Goal: Task Accomplishment & Management: Manage account settings

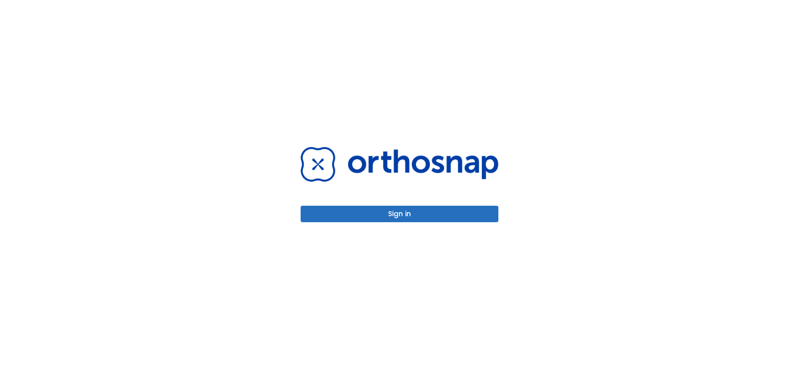
click at [372, 221] on button "Sign in" at bounding box center [400, 214] width 198 height 16
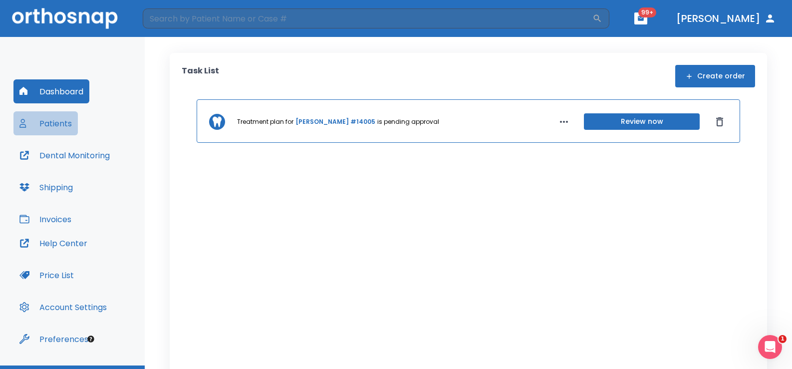
click at [51, 124] on button "Patients" at bounding box center [45, 123] width 64 height 24
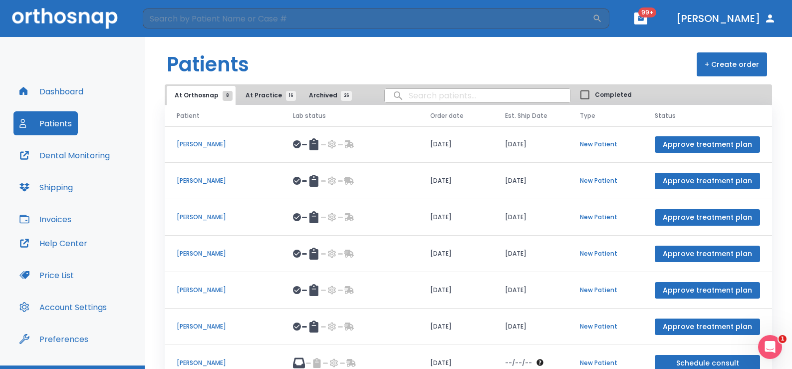
click at [238, 96] on button "At Practice 16" at bounding box center [268, 95] width 61 height 19
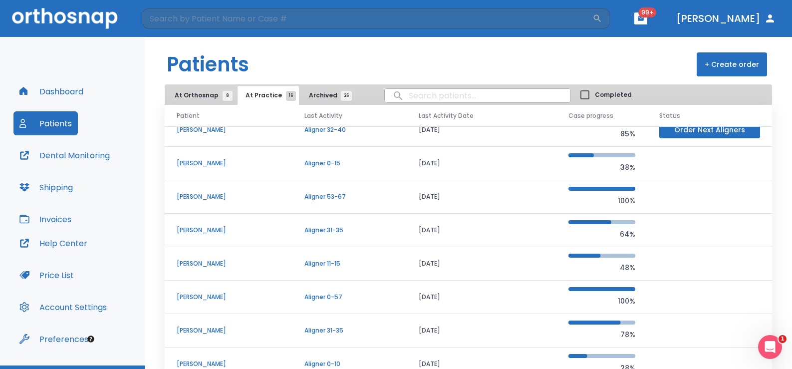
scroll to position [100, 0]
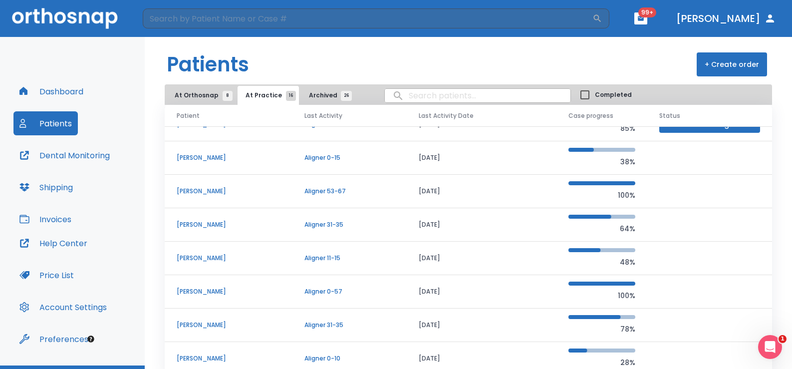
click at [236, 222] on p "[PERSON_NAME]" at bounding box center [229, 224] width 104 height 9
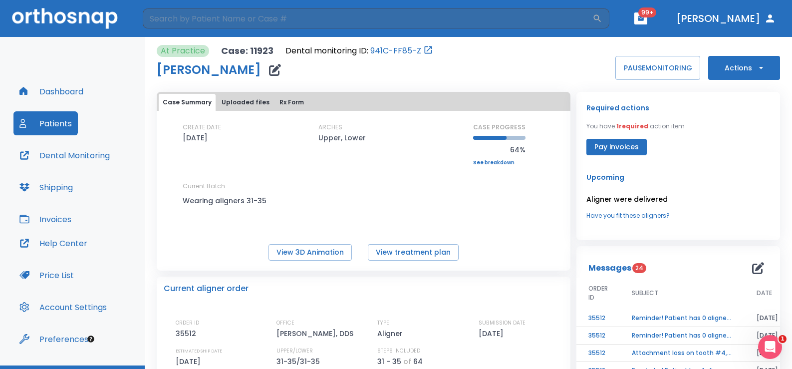
click at [757, 72] on icon "button" at bounding box center [762, 68] width 10 height 10
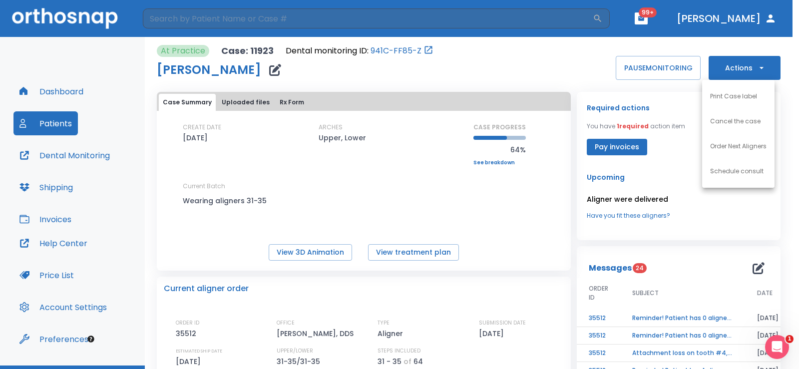
click at [729, 152] on li "Order Next Aligners" at bounding box center [738, 146] width 72 height 25
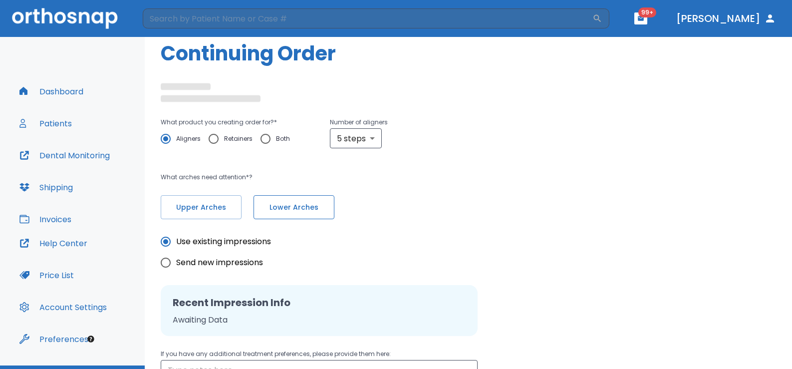
scroll to position [50, 0]
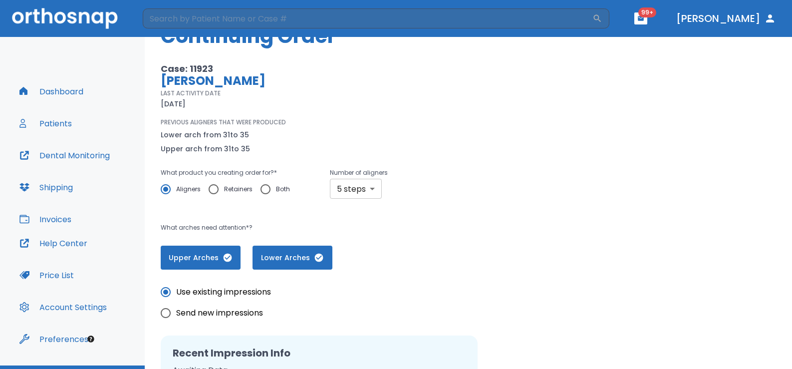
click at [366, 192] on body "​ 99+ [PERSON_NAME] Dashboard Patients Dental Monitoring Shipping Invoices Help…" at bounding box center [396, 184] width 792 height 369
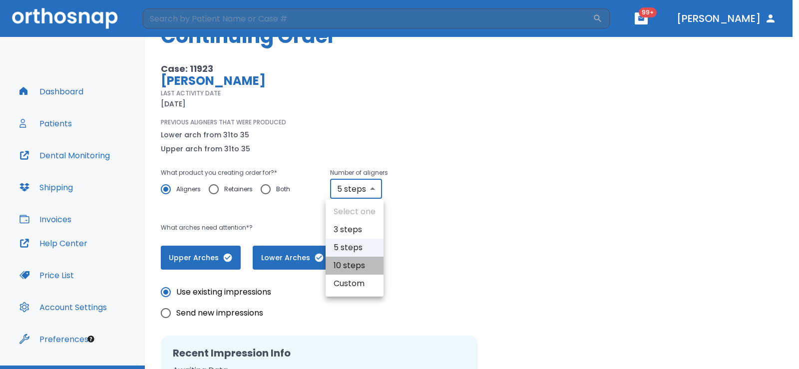
click at [358, 265] on li "10 steps" at bounding box center [355, 266] width 58 height 18
type input "10"
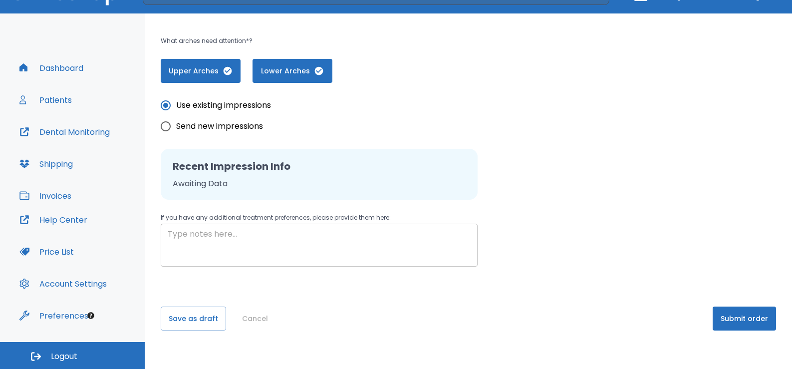
scroll to position [214, 0]
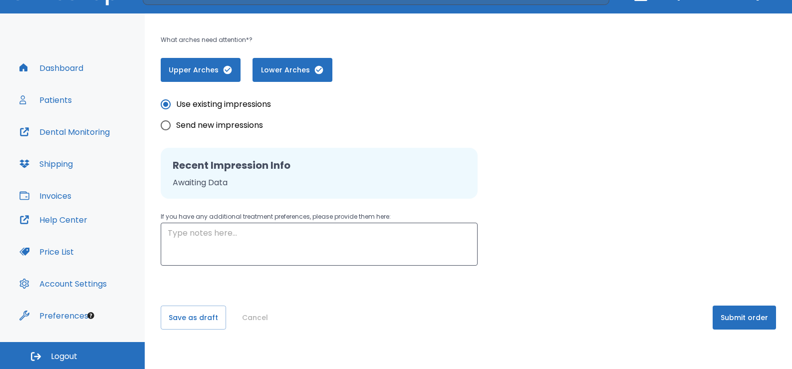
click at [728, 316] on button "Submit order" at bounding box center [744, 318] width 63 height 24
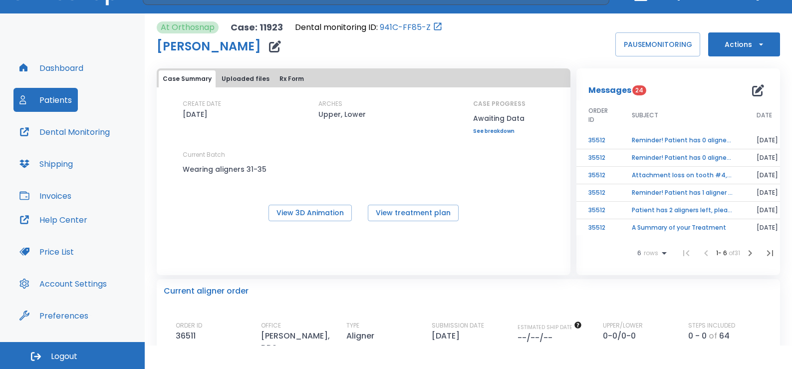
click at [53, 98] on button "Patients" at bounding box center [45, 100] width 64 height 24
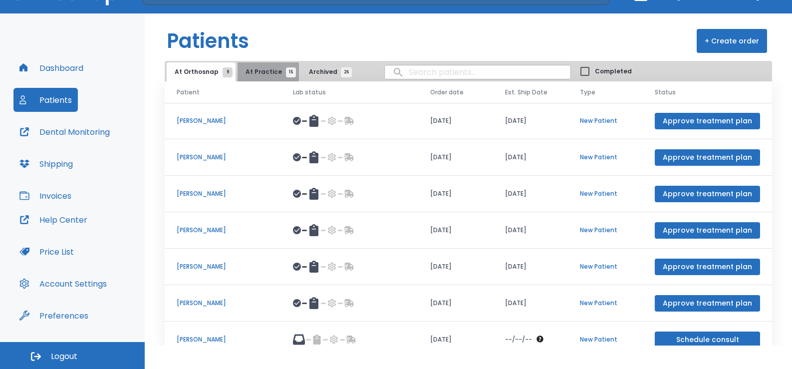
click at [265, 75] on span "At Practice 15" at bounding box center [268, 71] width 45 height 9
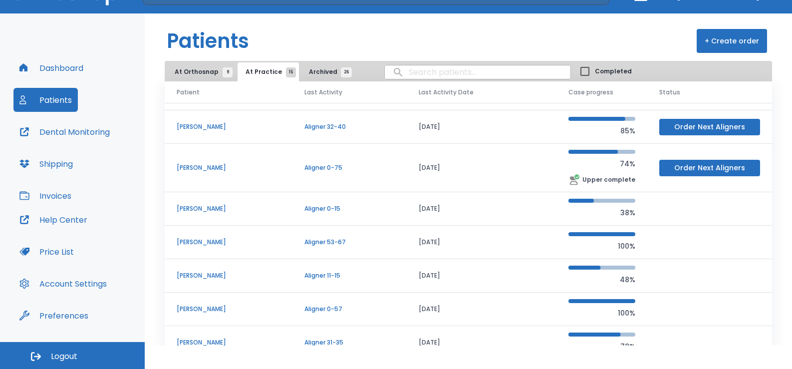
scroll to position [50, 0]
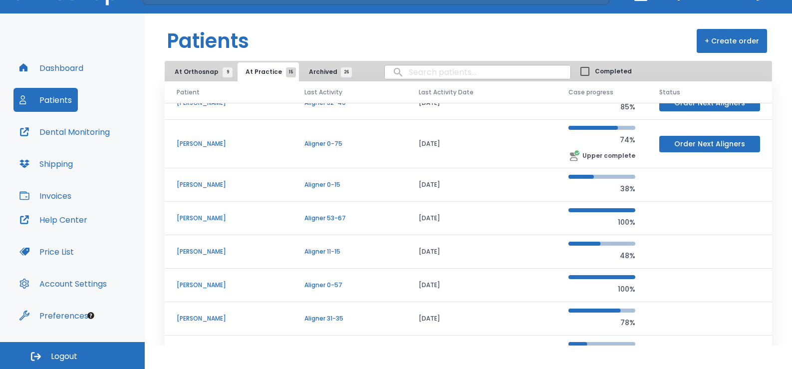
click at [175, 139] on td "[PERSON_NAME]" at bounding box center [229, 144] width 128 height 48
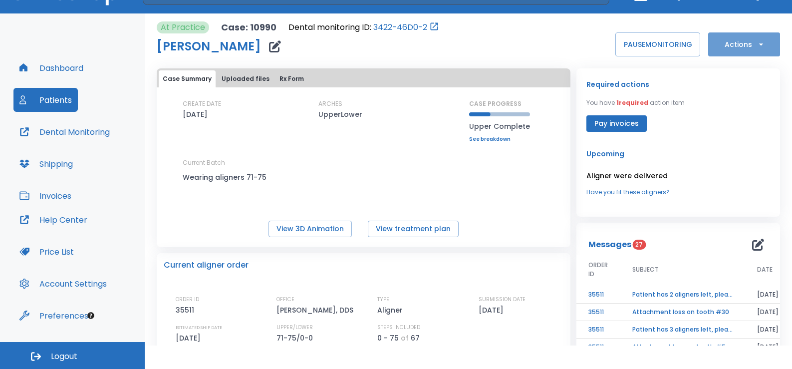
click at [735, 52] on button "Actions" at bounding box center [745, 44] width 72 height 24
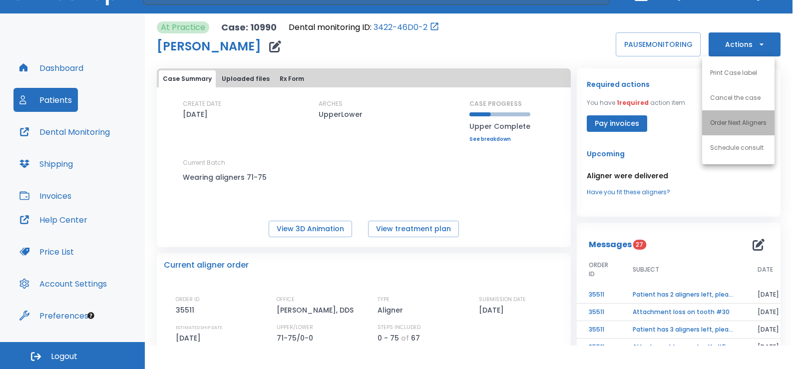
click at [729, 126] on p "Order Next Aligners" at bounding box center [738, 122] width 56 height 9
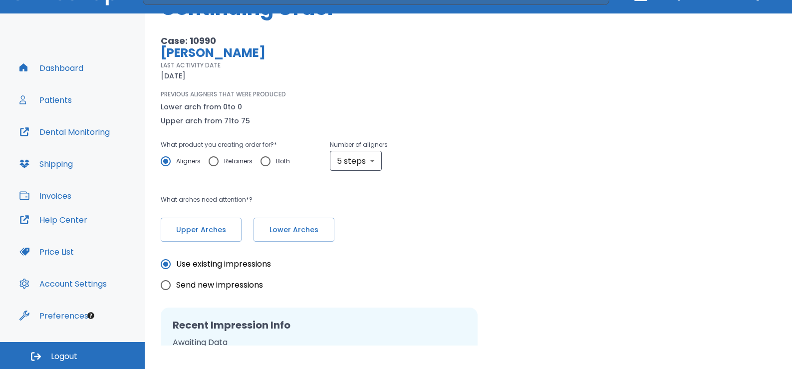
scroll to position [100, 0]
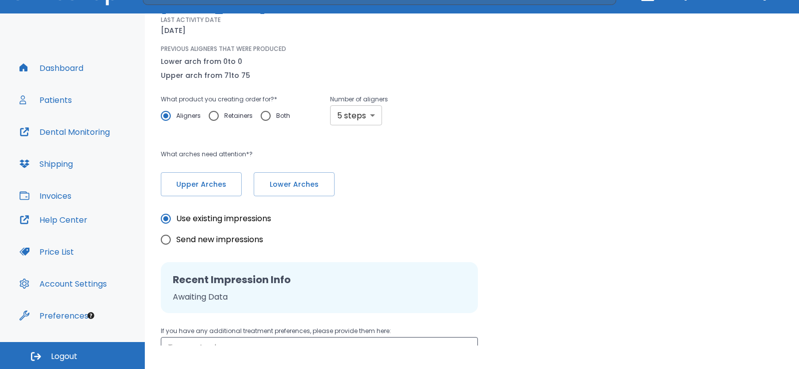
click at [363, 117] on body "​ 99+ [PERSON_NAME] Dashboard Patients Dental Monitoring Shipping Invoices Help…" at bounding box center [399, 161] width 799 height 369
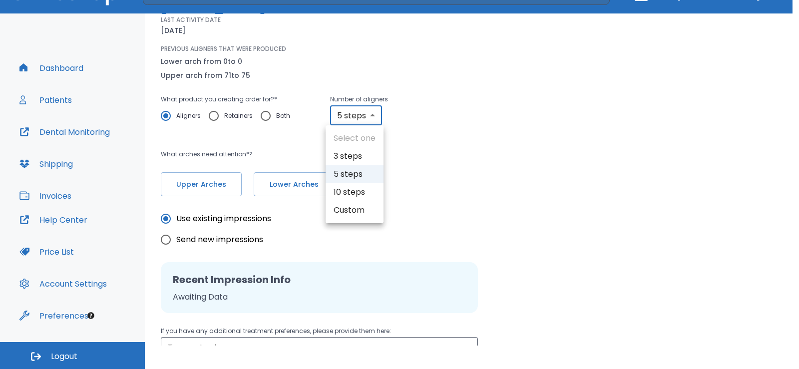
click at [353, 188] on li "10 steps" at bounding box center [355, 192] width 58 height 18
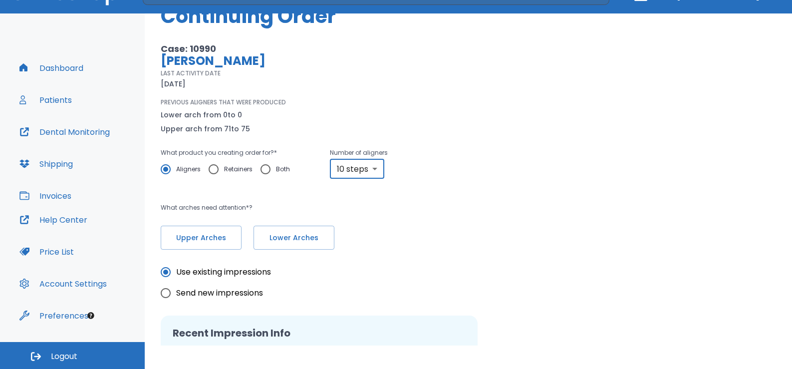
scroll to position [14, 0]
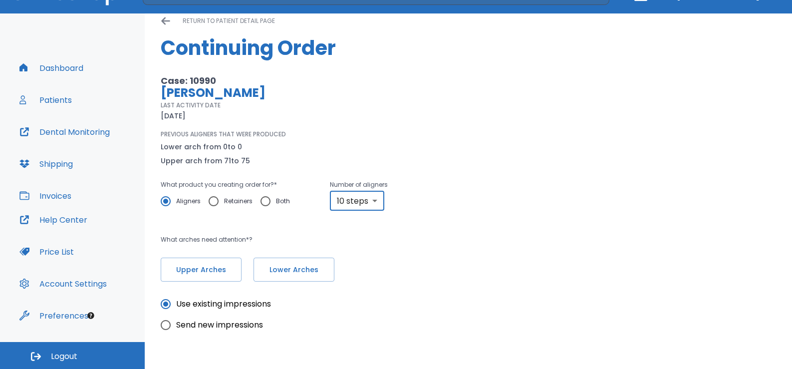
click at [357, 208] on body "​ 99+ [PERSON_NAME] Dashboard Patients Dental Monitoring Shipping Invoices Help…" at bounding box center [396, 161] width 792 height 369
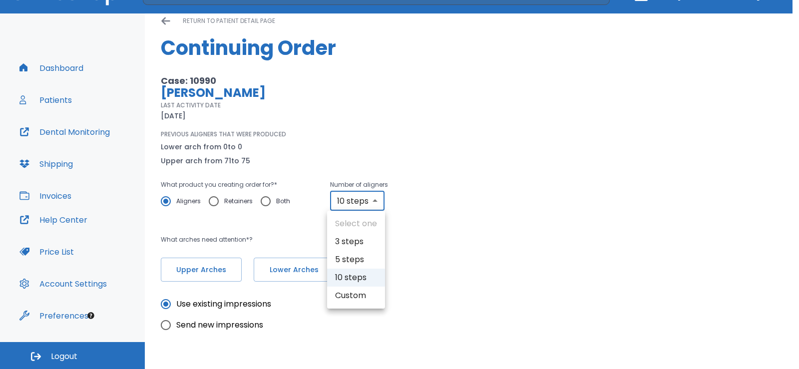
click at [358, 257] on li "5 steps" at bounding box center [356, 260] width 58 height 18
type input "5"
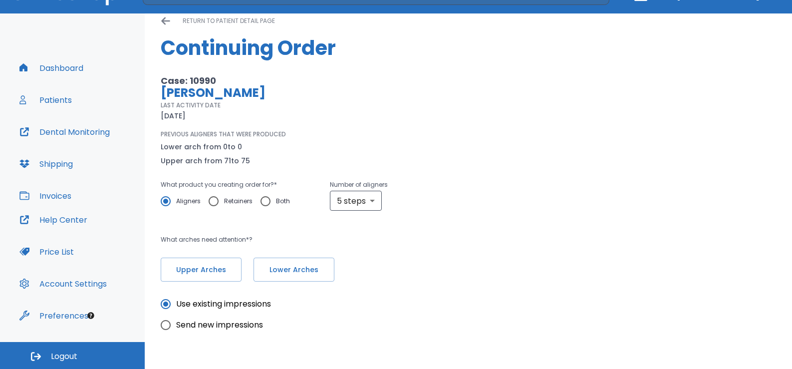
click at [485, 255] on div "Upper Arches Lower Arches" at bounding box center [340, 264] width 359 height 36
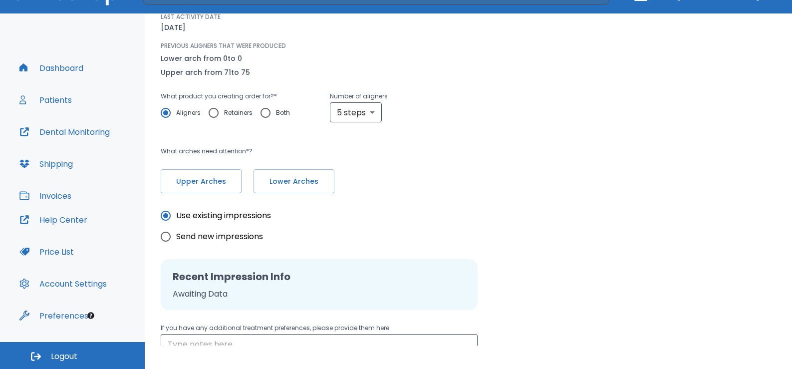
scroll to position [214, 0]
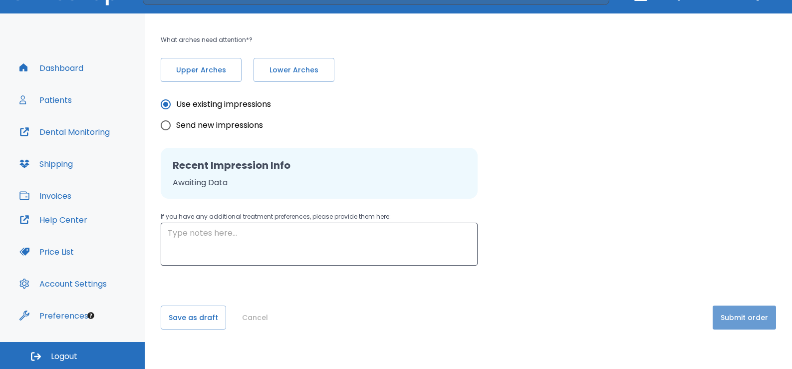
click at [752, 321] on button "Submit order" at bounding box center [744, 318] width 63 height 24
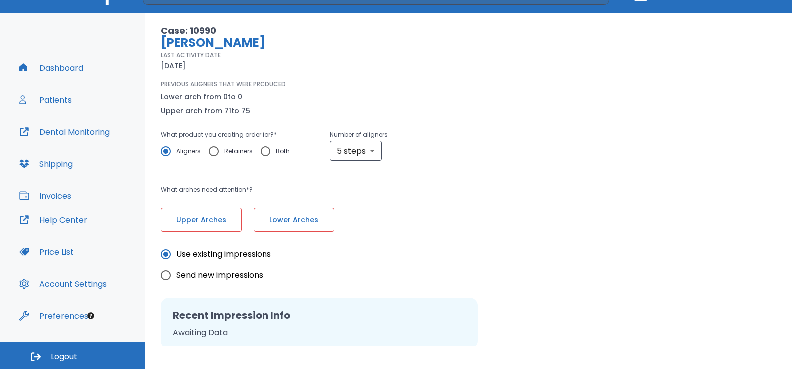
scroll to position [0, 0]
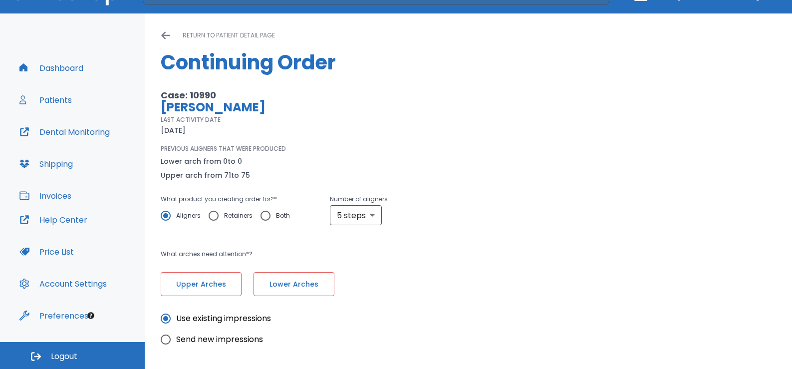
click at [172, 40] on div "return to patient detail page" at bounding box center [469, 35] width 616 height 12
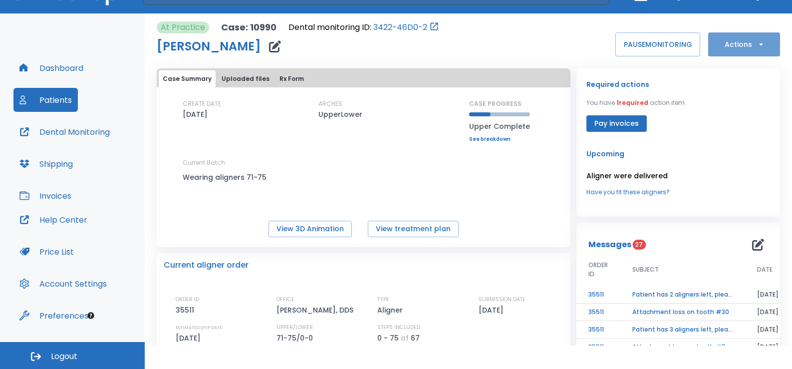
click at [744, 49] on button "Actions" at bounding box center [745, 44] width 72 height 24
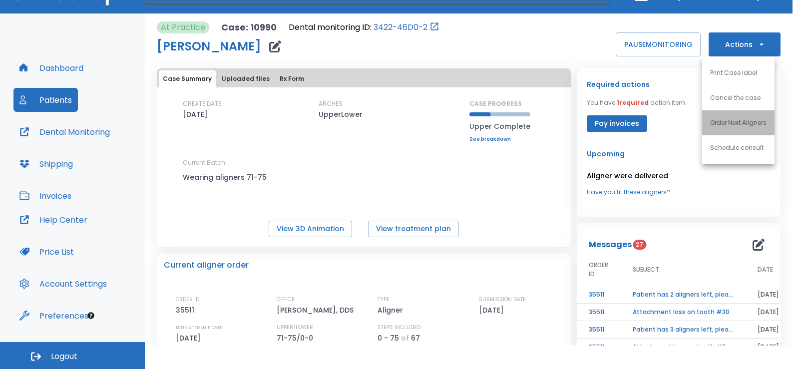
click at [724, 121] on p "Order Next Aligners" at bounding box center [738, 122] width 56 height 9
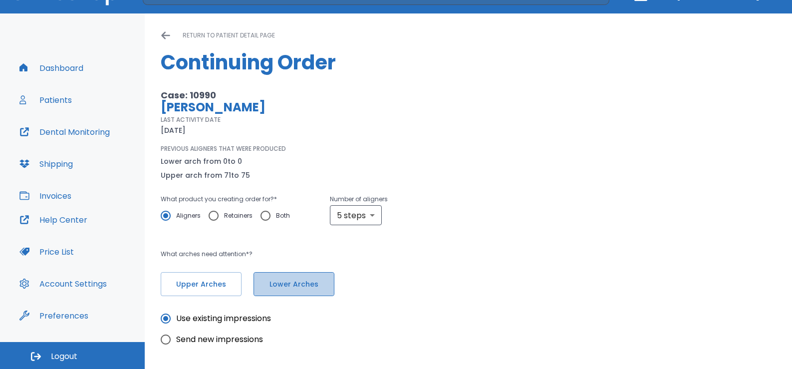
click at [287, 286] on span "Lower Arches" at bounding box center [294, 284] width 60 height 10
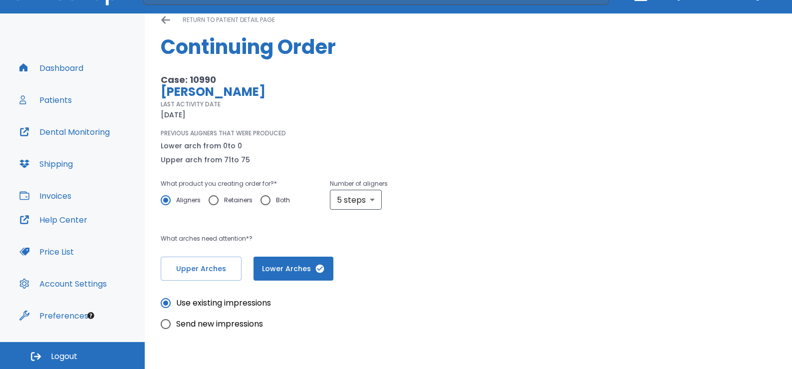
scroll to position [14, 0]
click at [190, 268] on span "Upper Arches" at bounding box center [201, 270] width 60 height 10
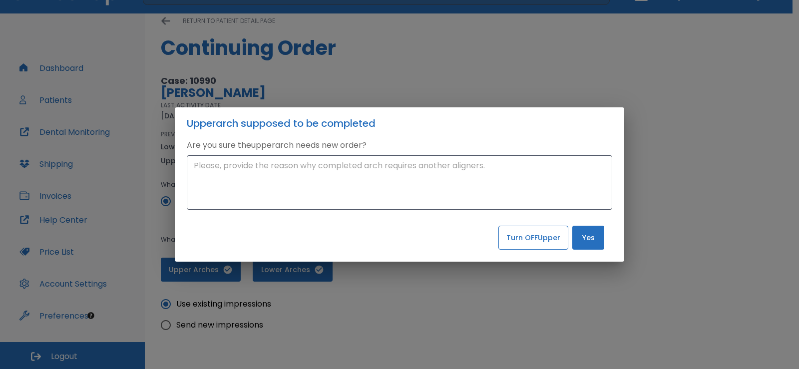
click at [545, 240] on button "Turn OFF Upper" at bounding box center [533, 238] width 70 height 24
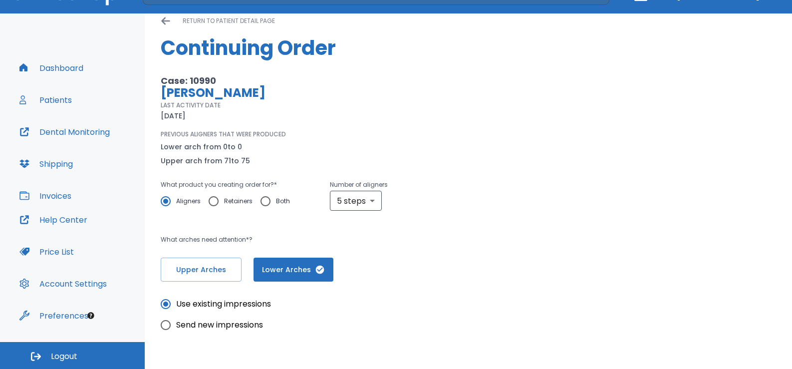
click at [545, 240] on div "Case: 10990 [PERSON_NAME] LAST ACTIVITY DATE [DATE] PREVIOUS ALIGNERS THAT WERE…" at bounding box center [469, 178] width 616 height 207
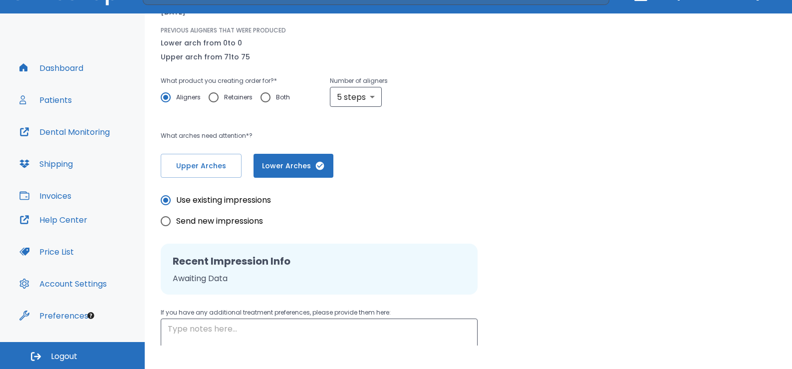
scroll to position [214, 0]
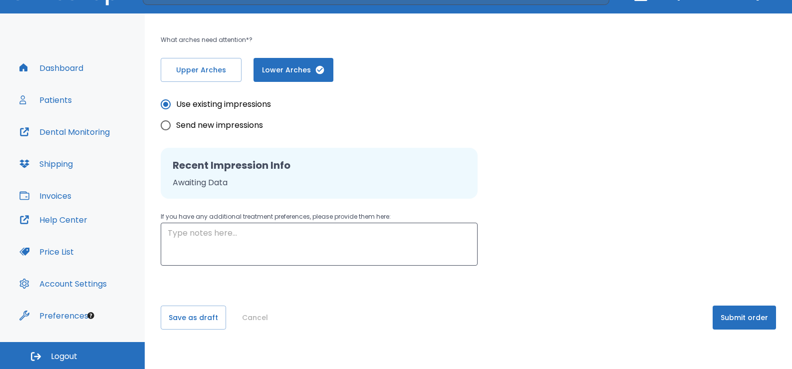
click at [720, 317] on button "Submit order" at bounding box center [744, 318] width 63 height 24
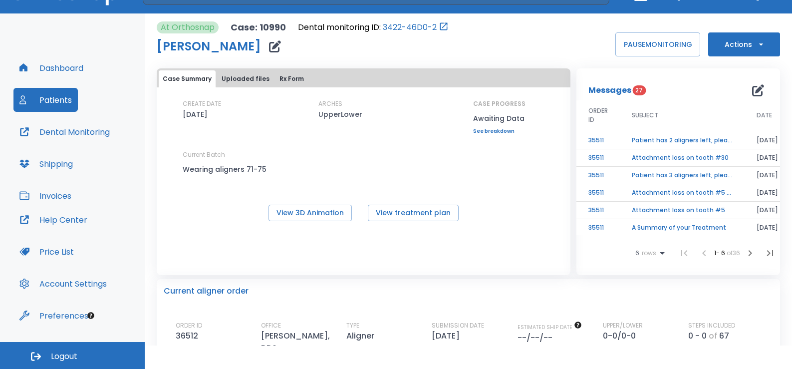
click at [60, 106] on button "Patients" at bounding box center [45, 100] width 64 height 24
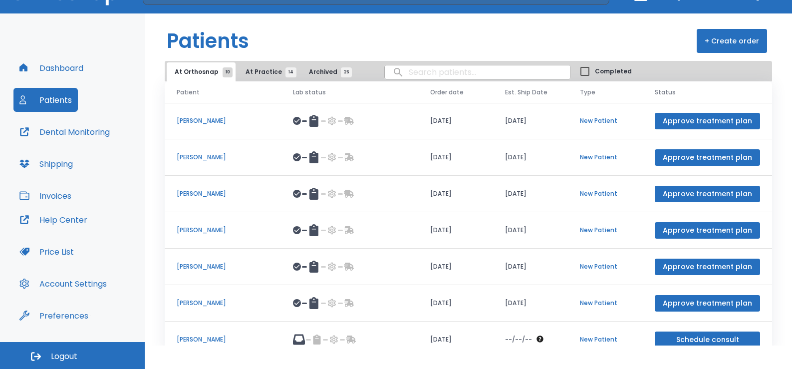
click at [248, 72] on span "At Practice 14" at bounding box center [268, 71] width 45 height 9
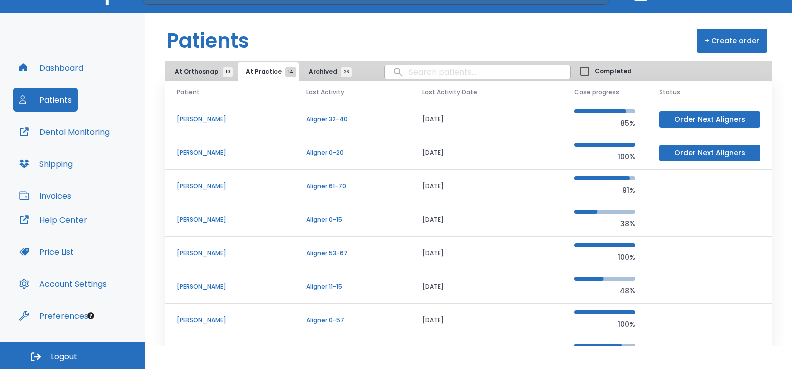
click at [215, 286] on p "[PERSON_NAME]" at bounding box center [230, 286] width 106 height 9
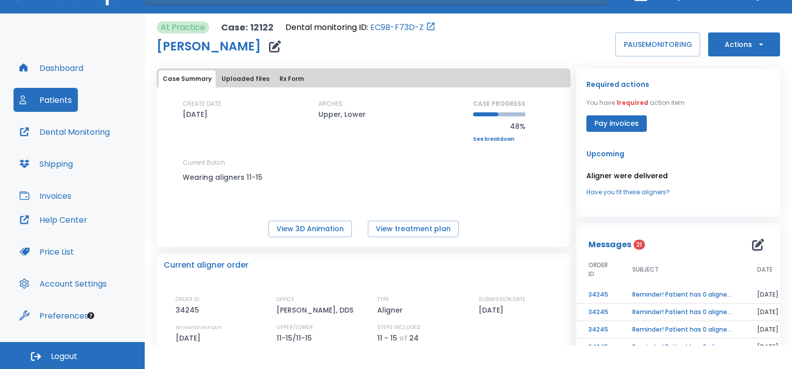
click at [743, 48] on button "Actions" at bounding box center [745, 44] width 72 height 24
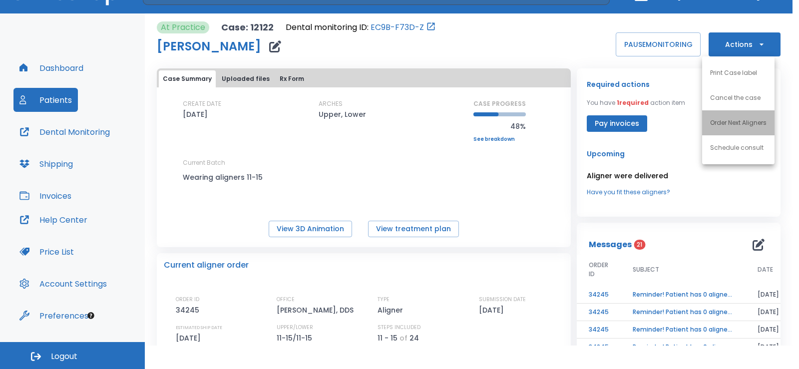
click at [727, 120] on p "Order Next Aligners" at bounding box center [738, 122] width 56 height 9
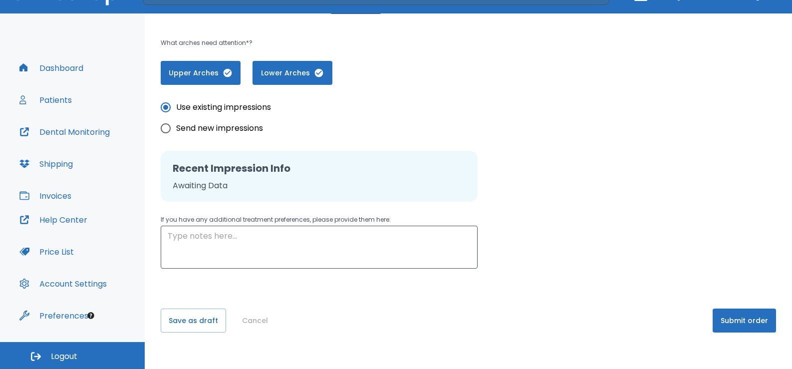
scroll to position [214, 0]
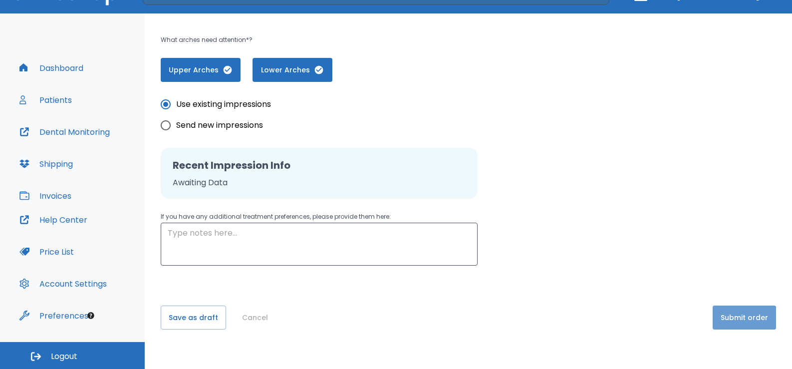
click at [738, 320] on button "Submit order" at bounding box center [744, 318] width 63 height 24
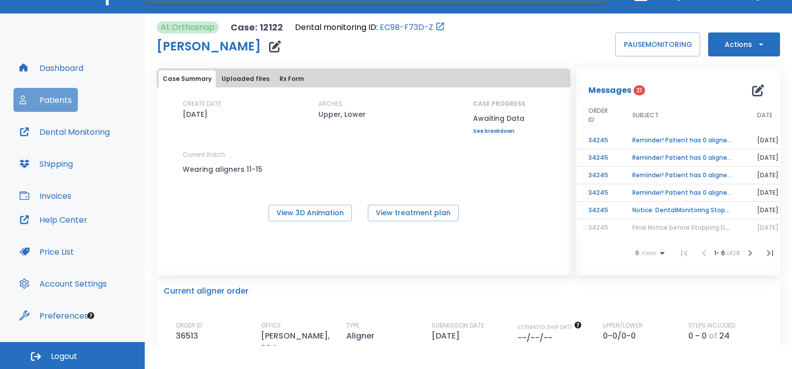
click at [47, 90] on button "Patients" at bounding box center [45, 100] width 64 height 24
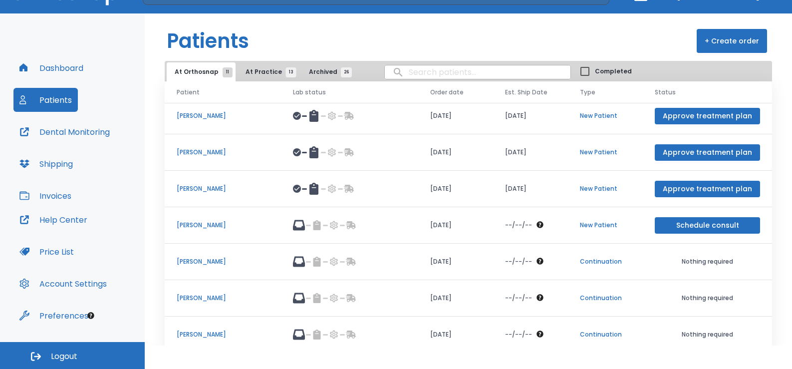
scroll to position [115, 0]
